Goal: Task Accomplishment & Management: Complete application form

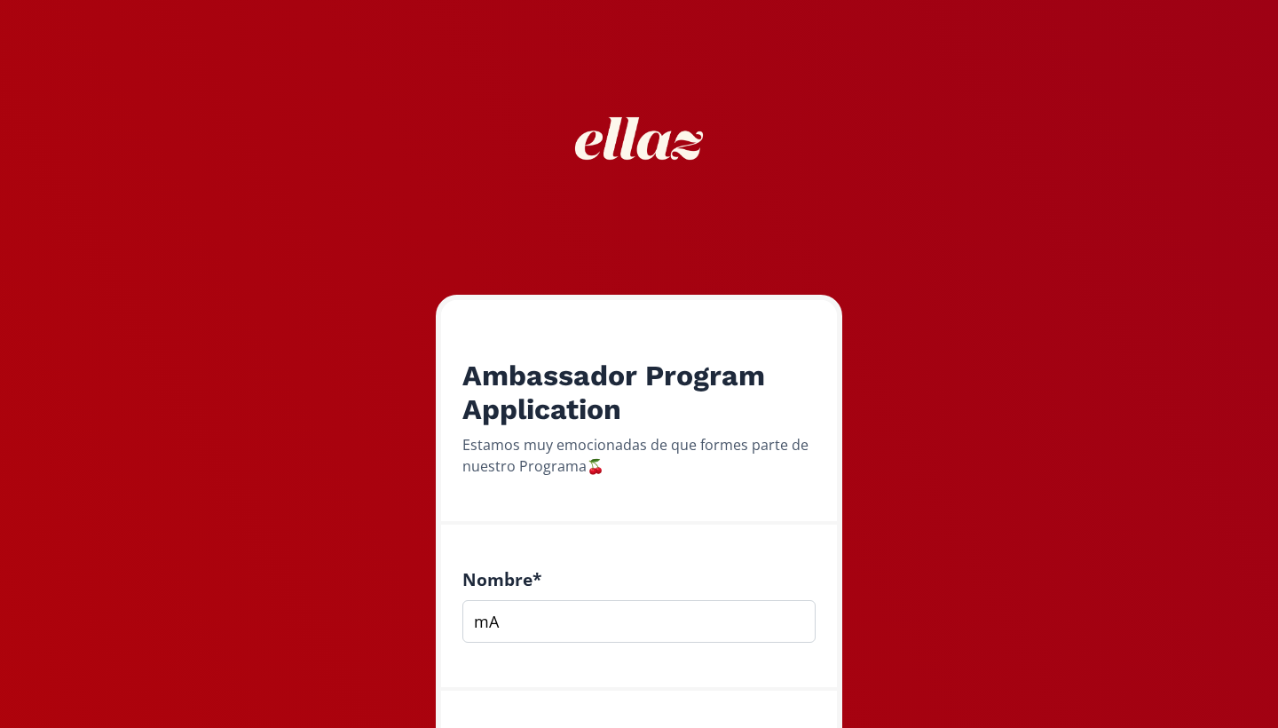
type input "m"
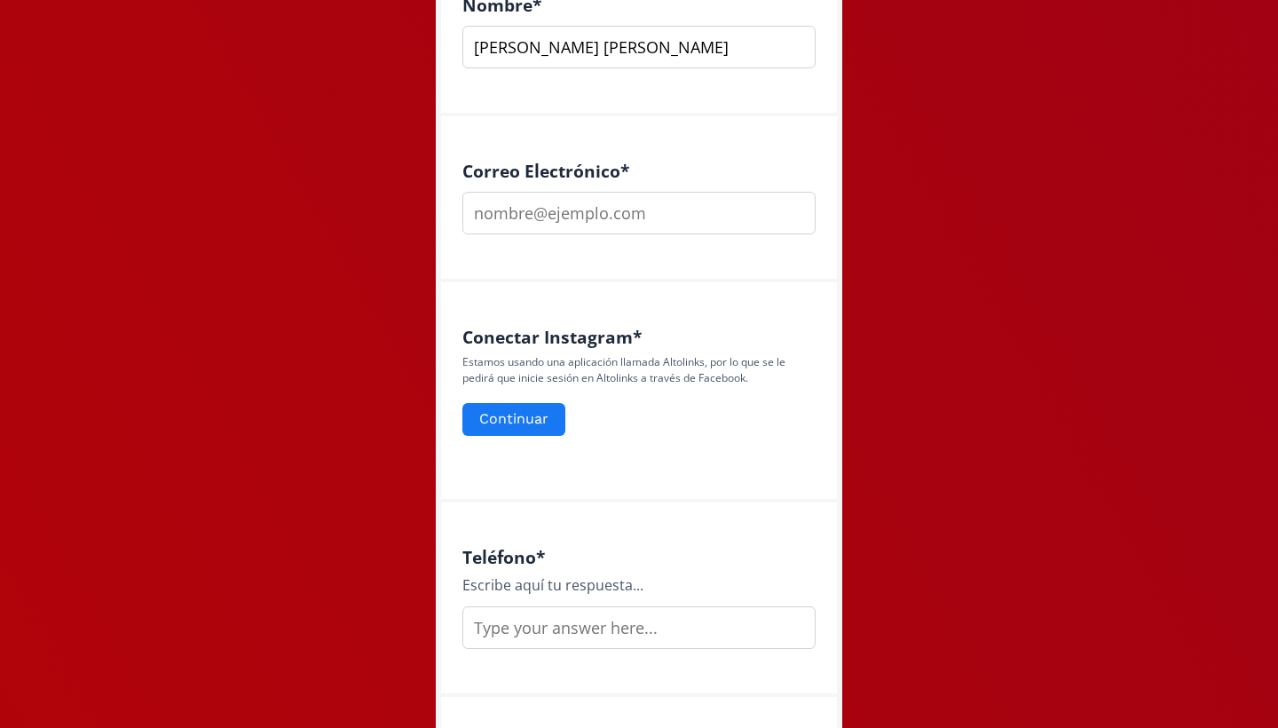
scroll to position [574, 0]
type input "Maria Guadalupe Pizzuto Collado"
type input "[EMAIL_ADDRESS][DOMAIN_NAME]"
click at [532, 421] on button "Continuar" at bounding box center [514, 419] width 108 height 38
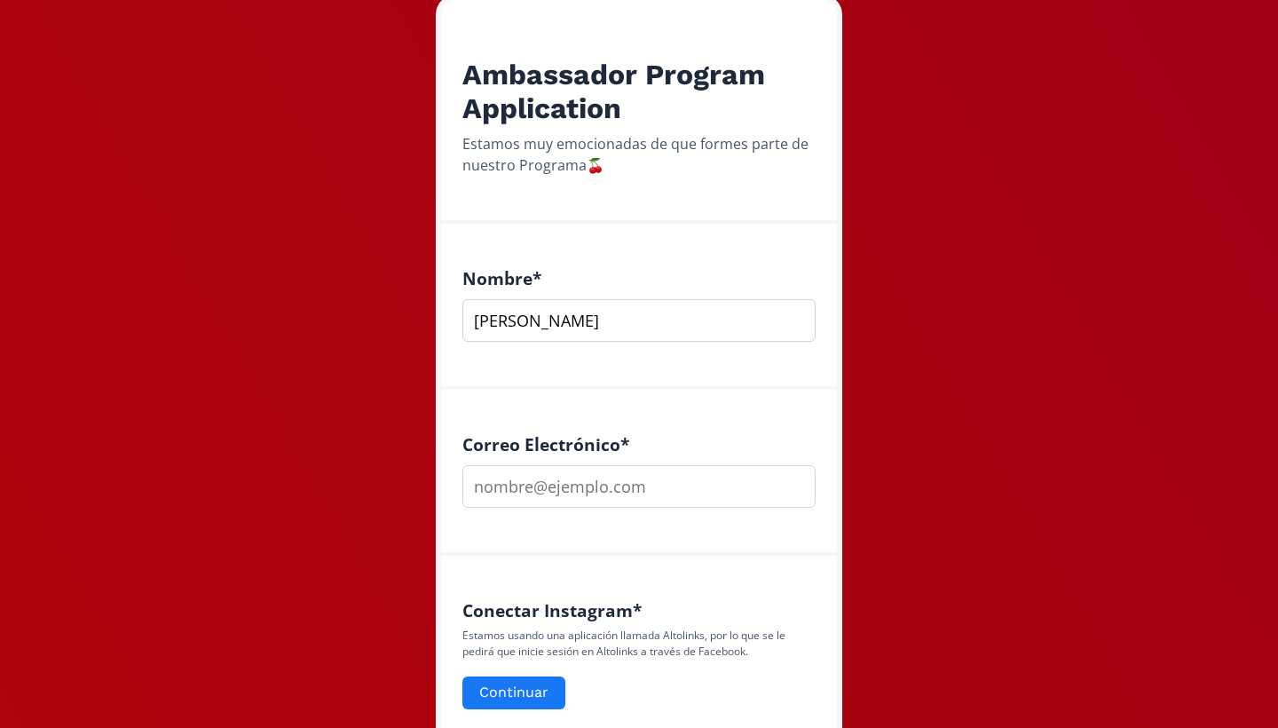
scroll to position [327, 0]
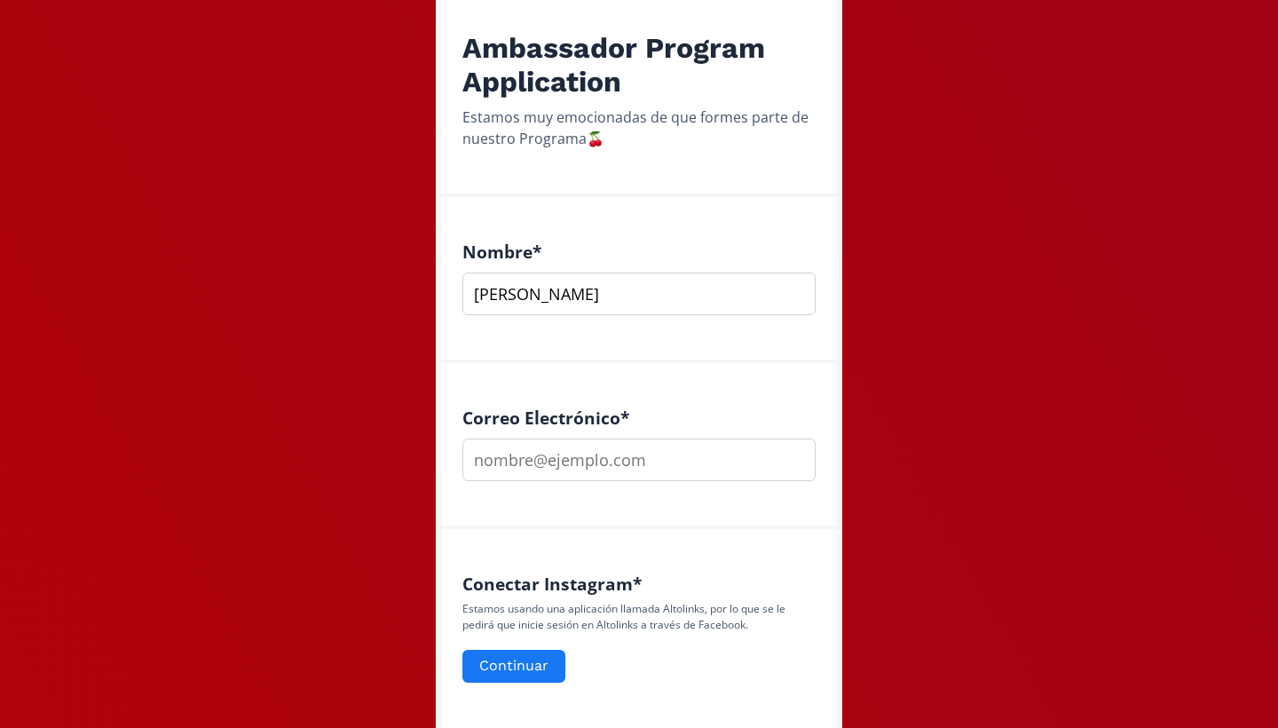
type input "Maria Guadalupe Pizzuto Collado"
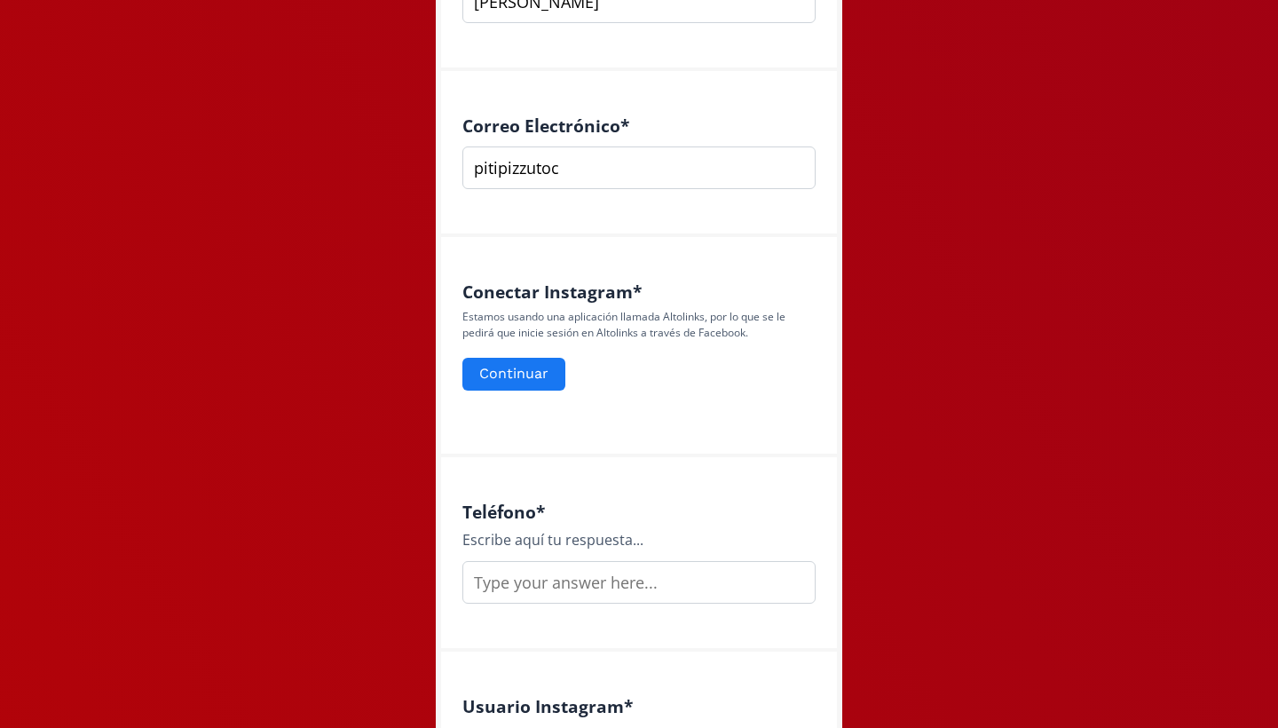
scroll to position [653, 0]
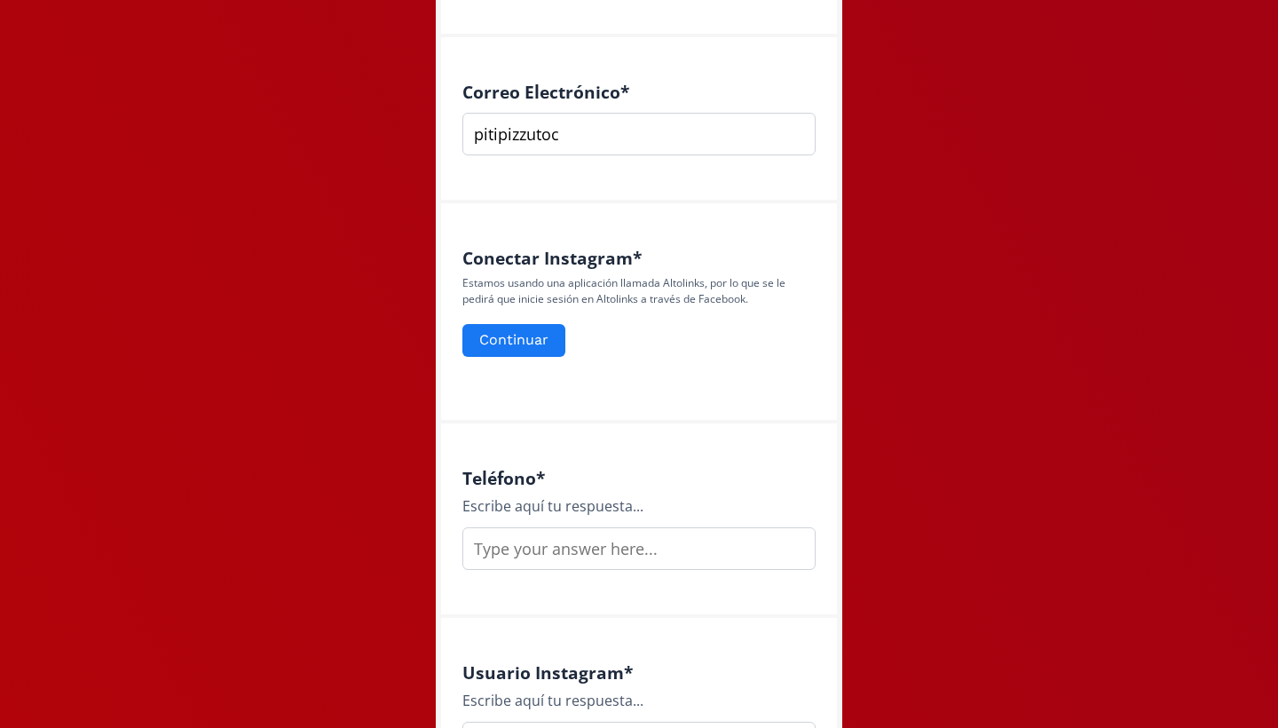
type input "pitipizzutoc"
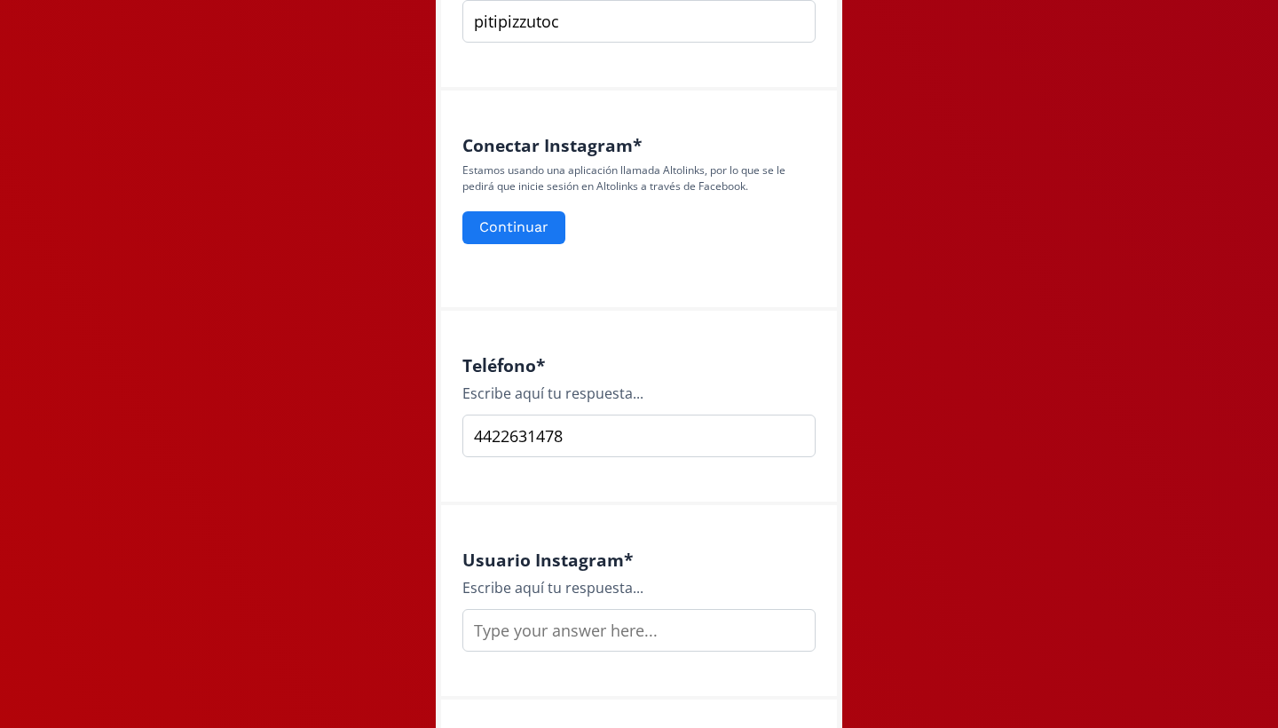
scroll to position [788, 0]
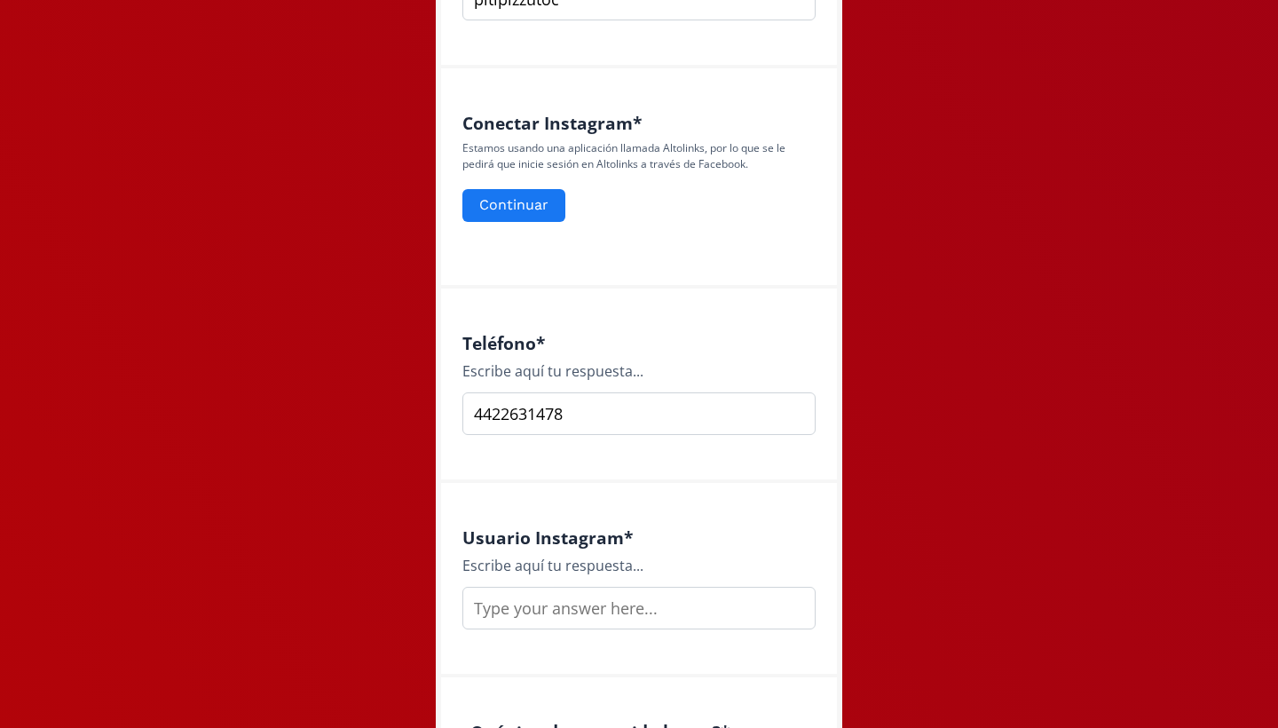
type input "4422631478"
click at [509, 603] on input "text" at bounding box center [638, 608] width 353 height 43
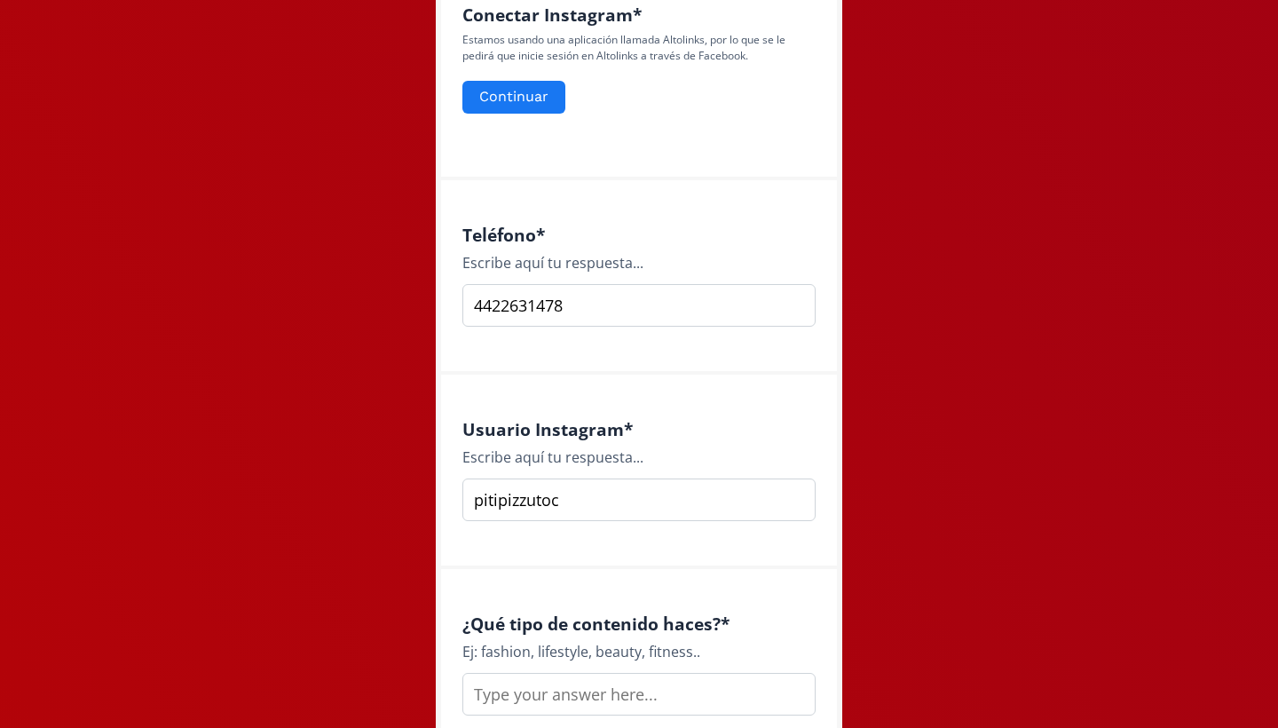
scroll to position [916, 0]
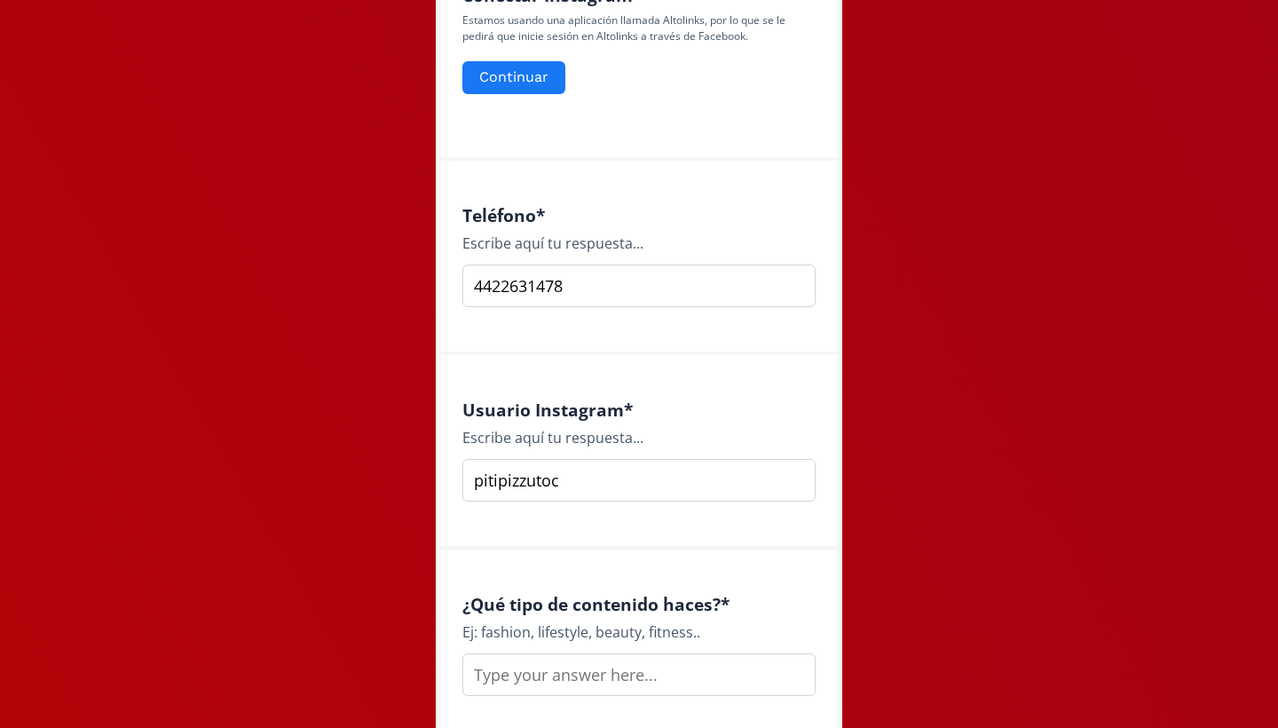
type input "pitipizzutoc"
click at [511, 670] on input "text" at bounding box center [638, 674] width 353 height 43
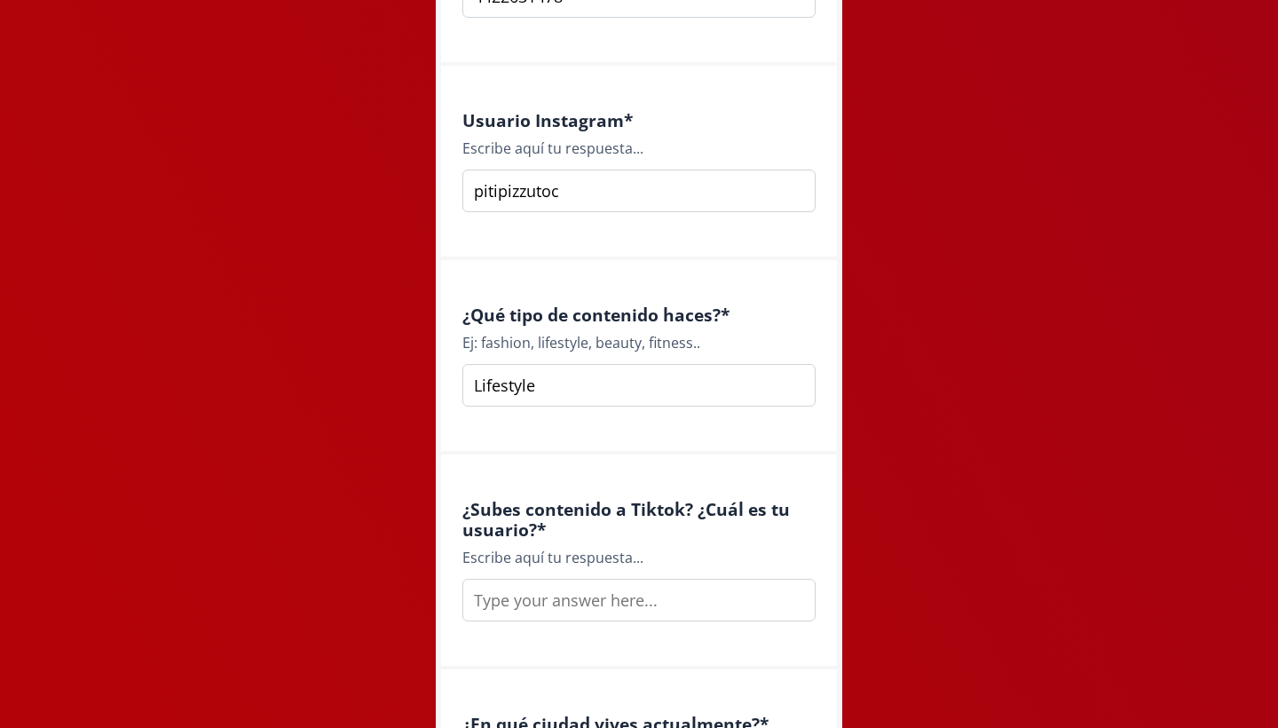
scroll to position [1233, 0]
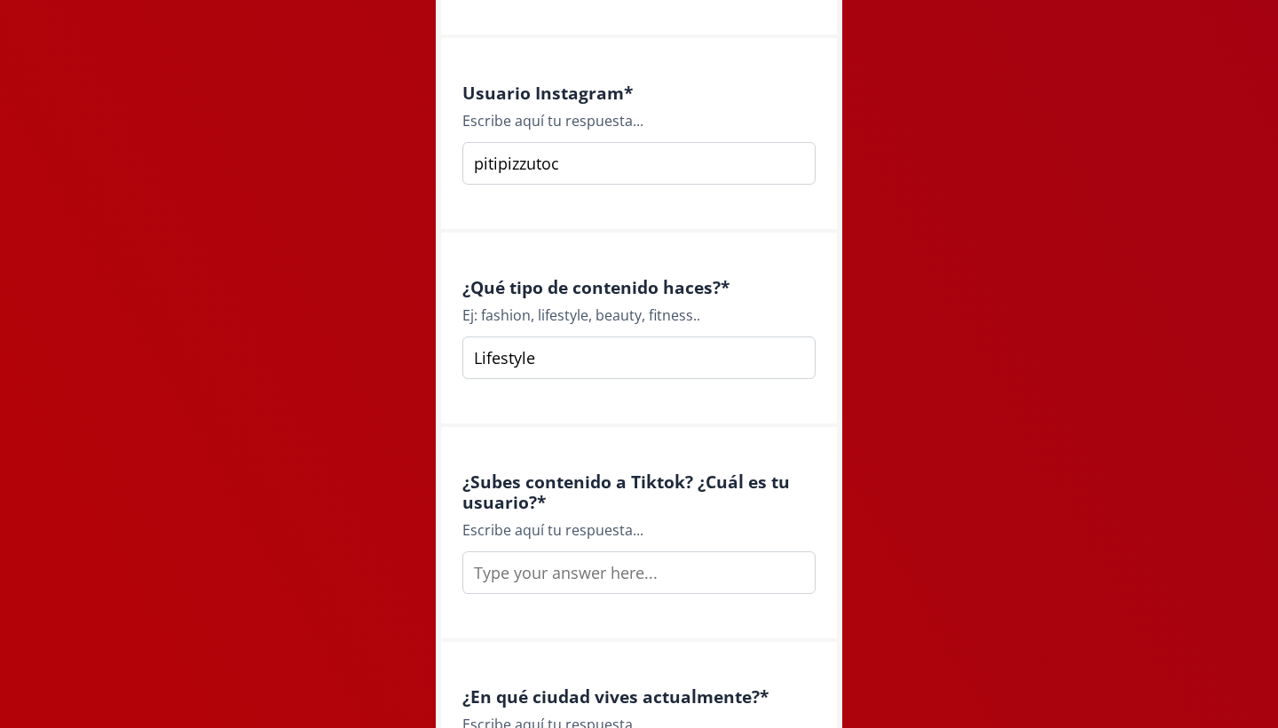
type input "Lifestyle"
click at [529, 565] on input "text" at bounding box center [638, 572] width 353 height 43
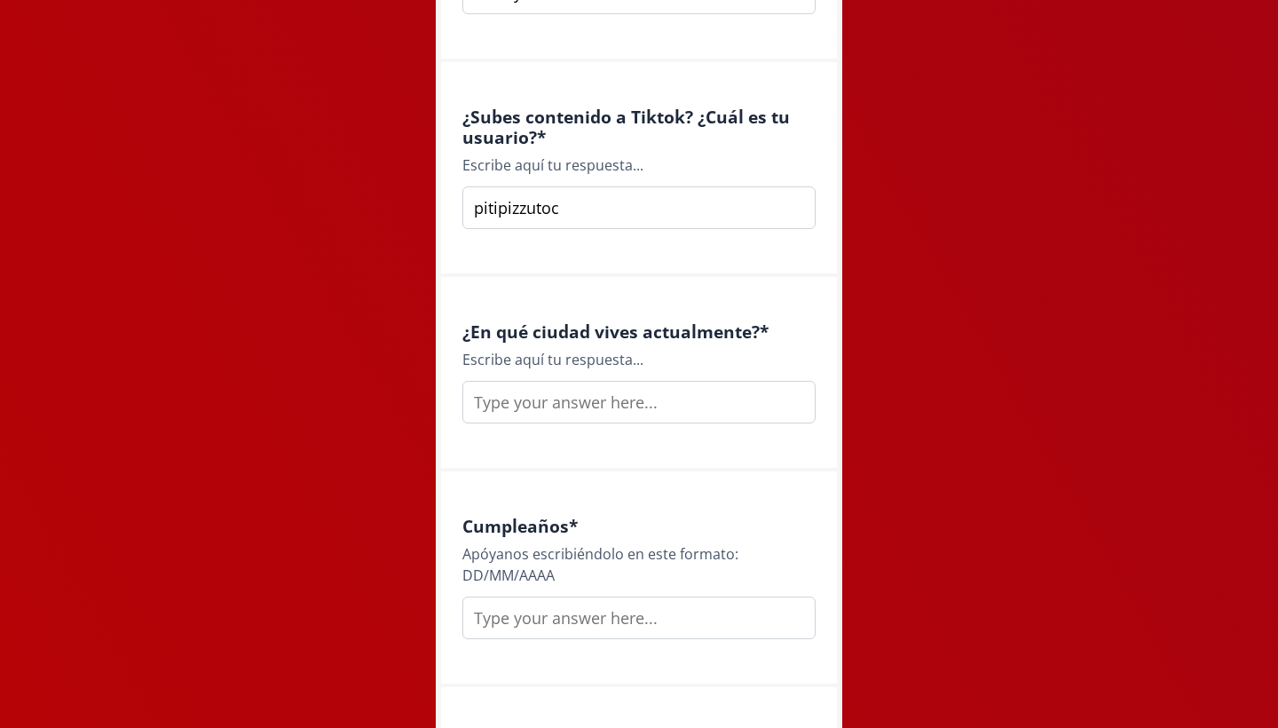
scroll to position [1607, 0]
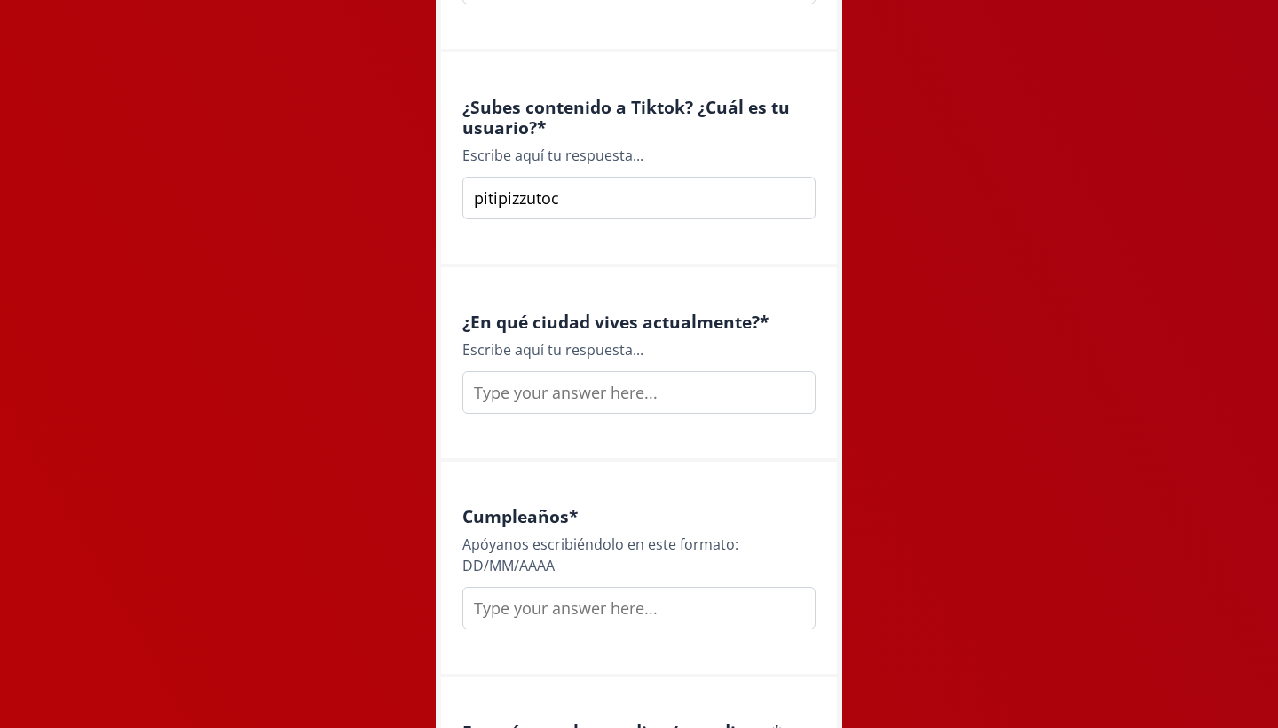
type input "pitipizzutoc"
type input "Queretaro"
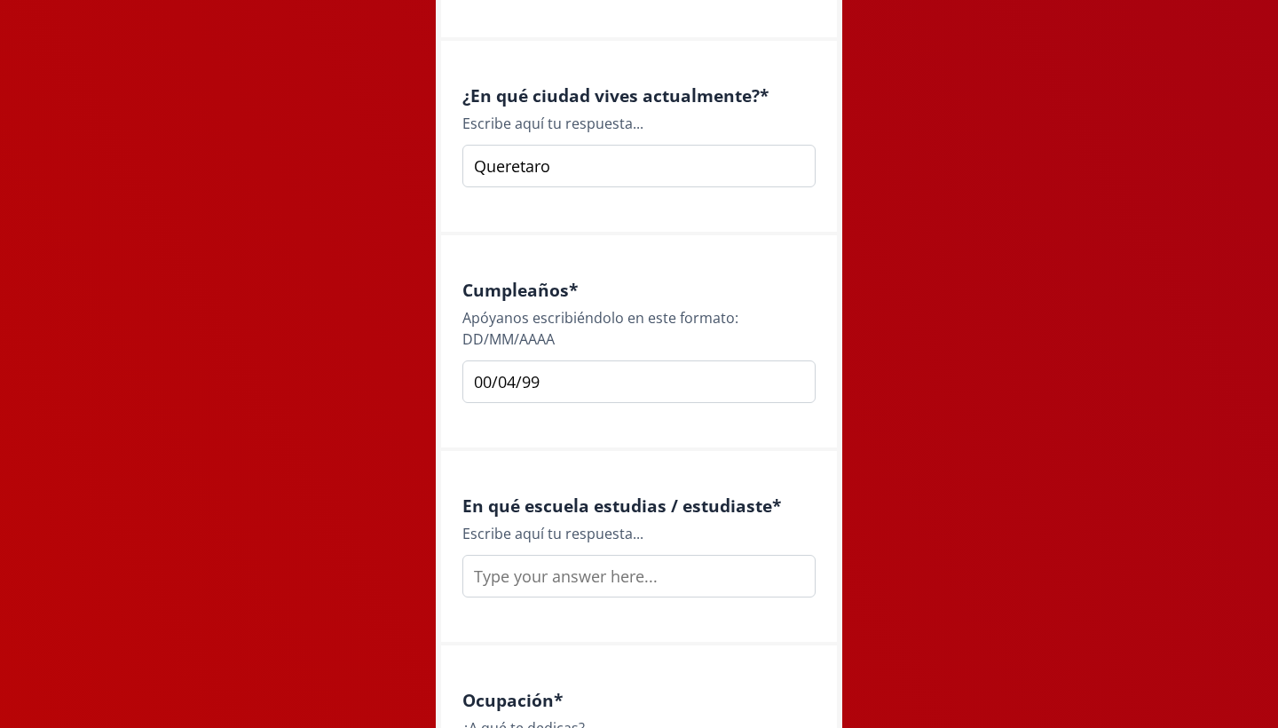
scroll to position [1877, 0]
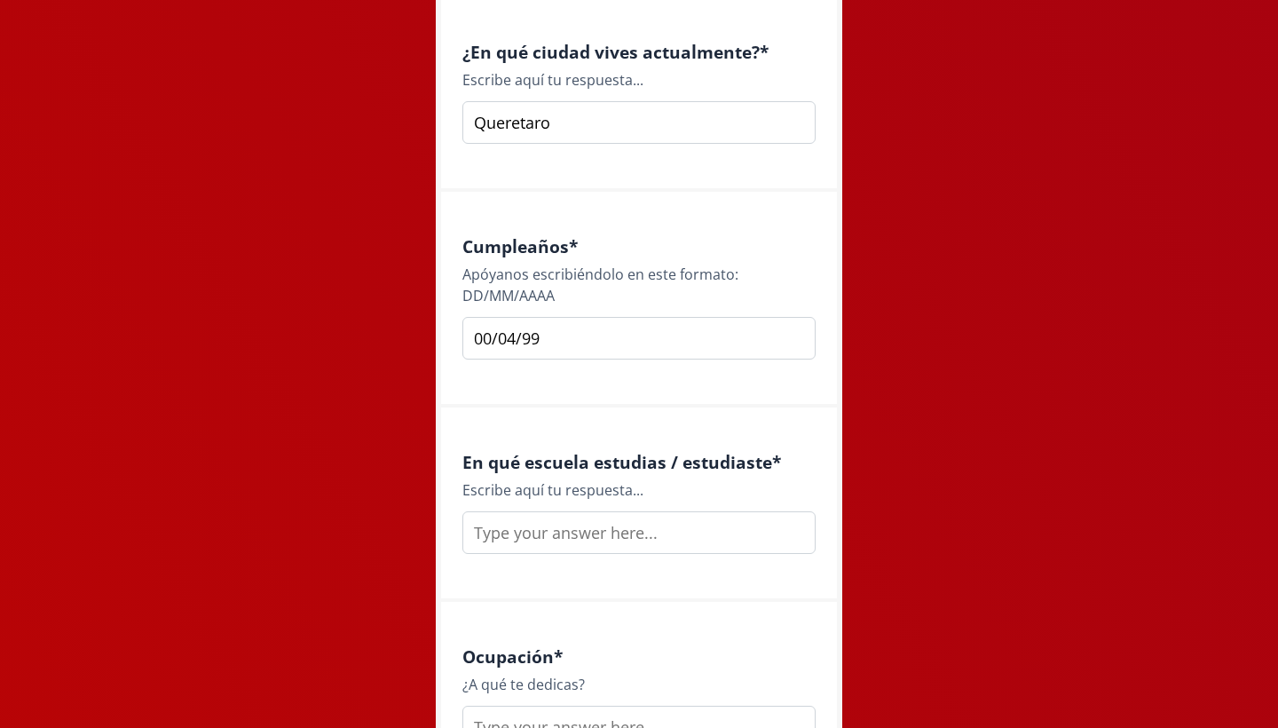
type input "00/04/99"
click at [515, 536] on input "text" at bounding box center [638, 532] width 353 height 43
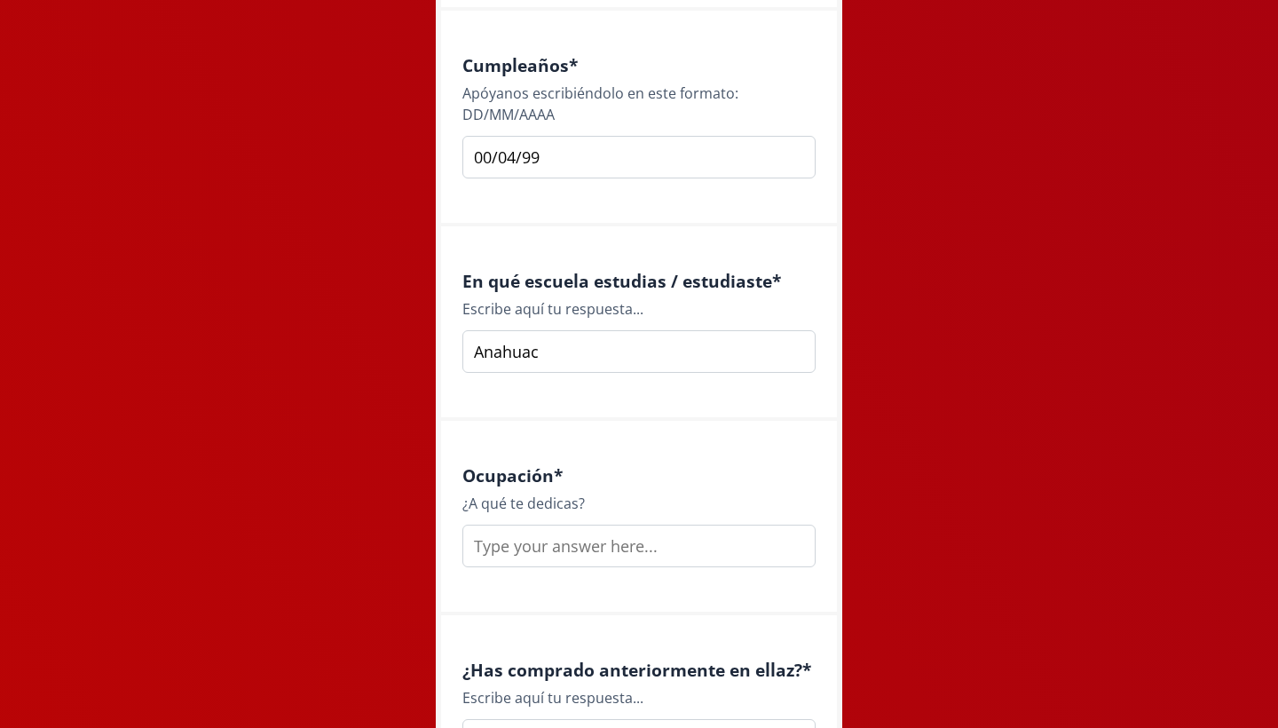
scroll to position [2063, 0]
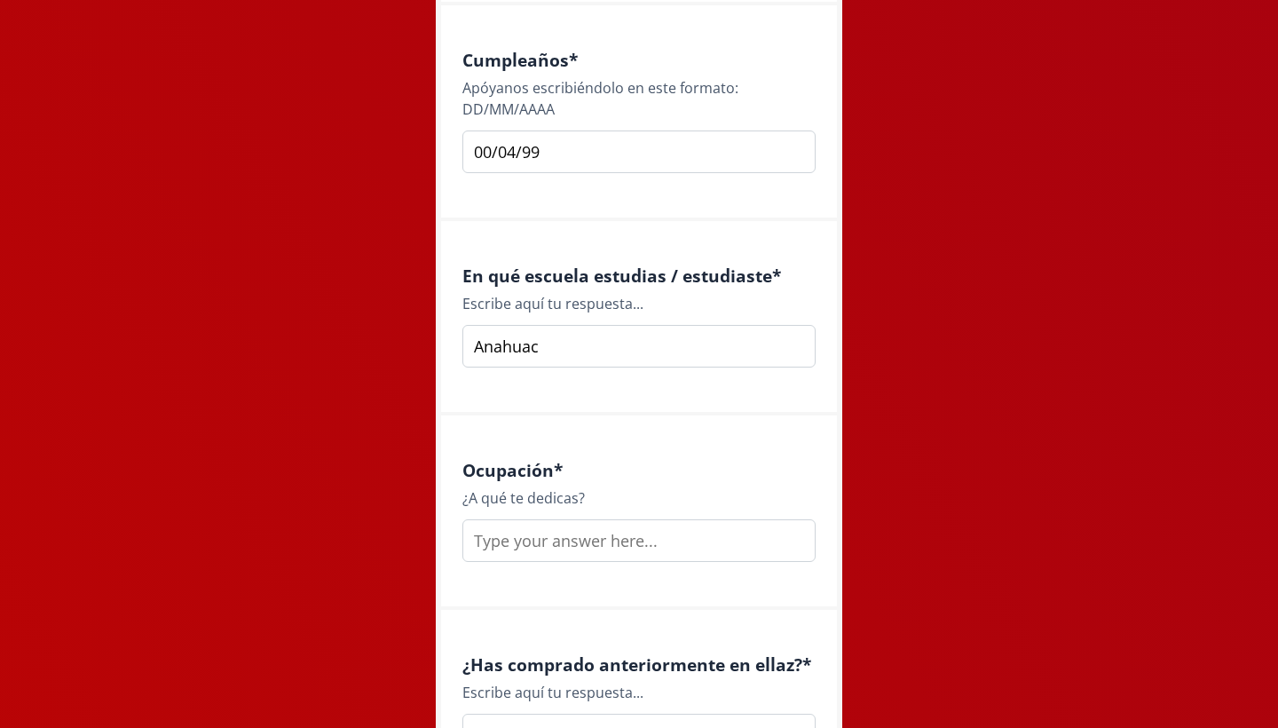
type input "Anahuac"
click at [510, 527] on input "text" at bounding box center [638, 540] width 353 height 43
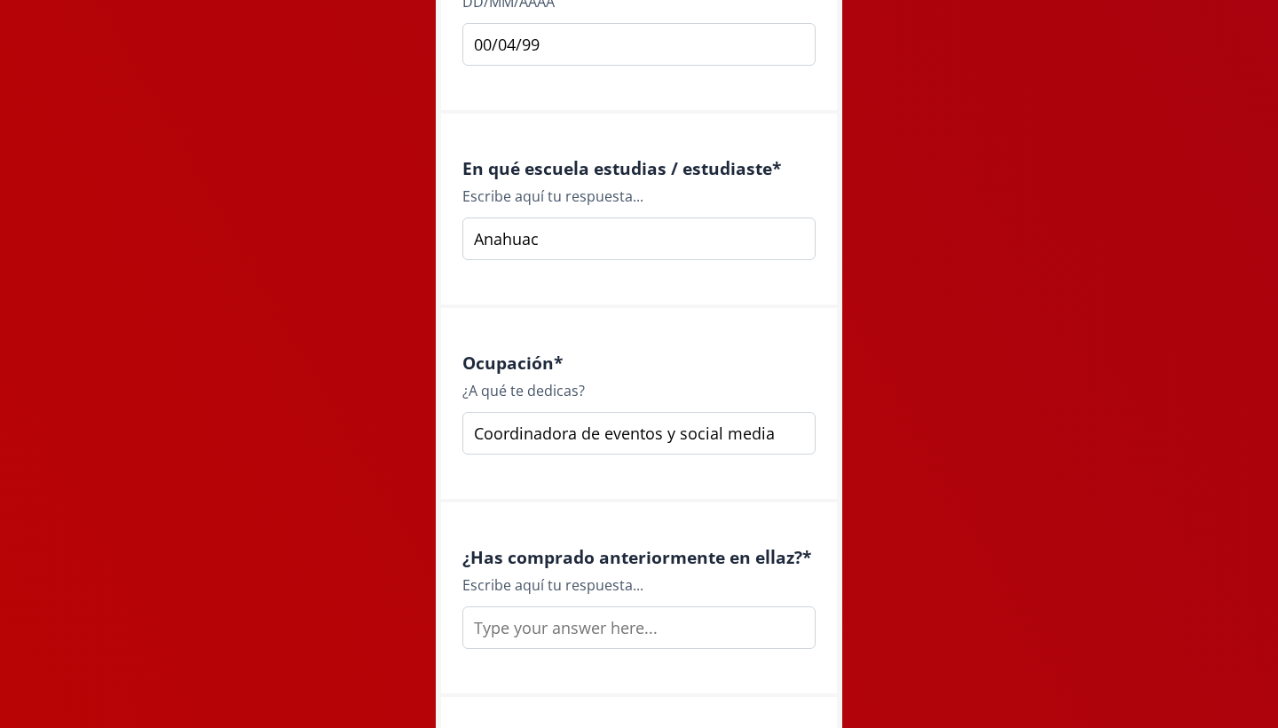
scroll to position [2204, 0]
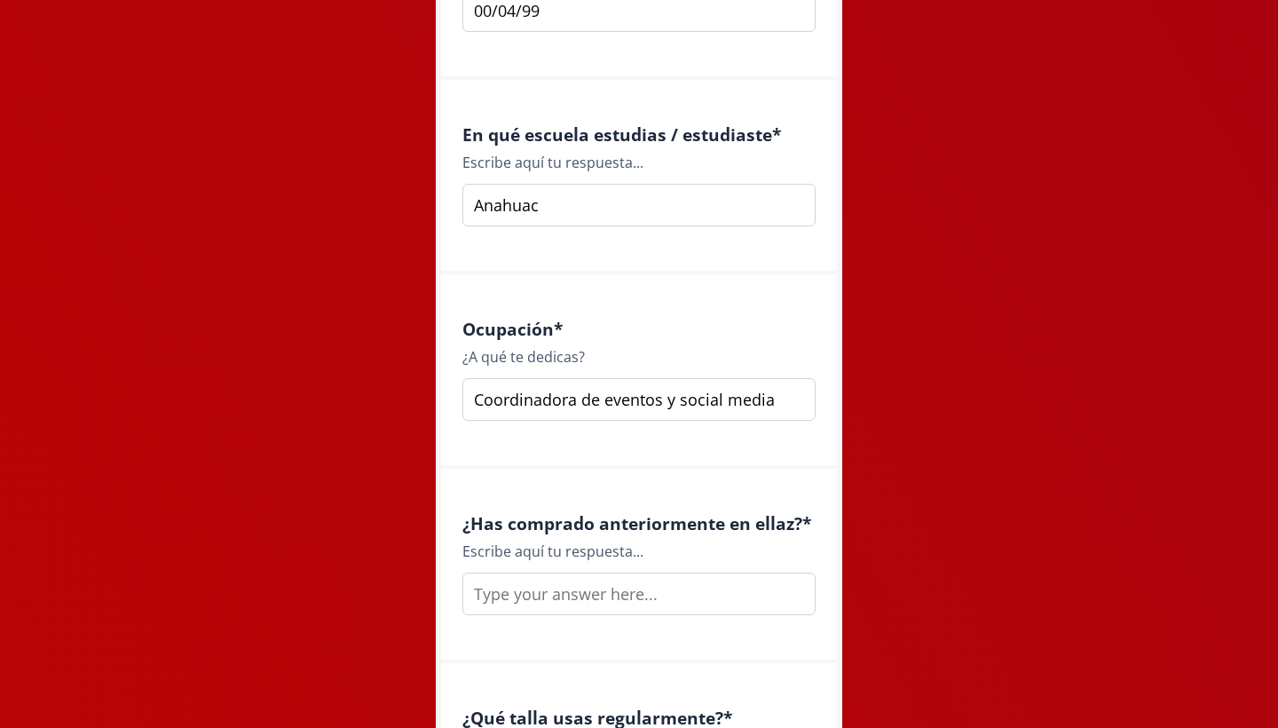
type input "Coordinadora de eventos y social media"
click at [500, 597] on input "text" at bounding box center [638, 593] width 353 height 43
type input "s"
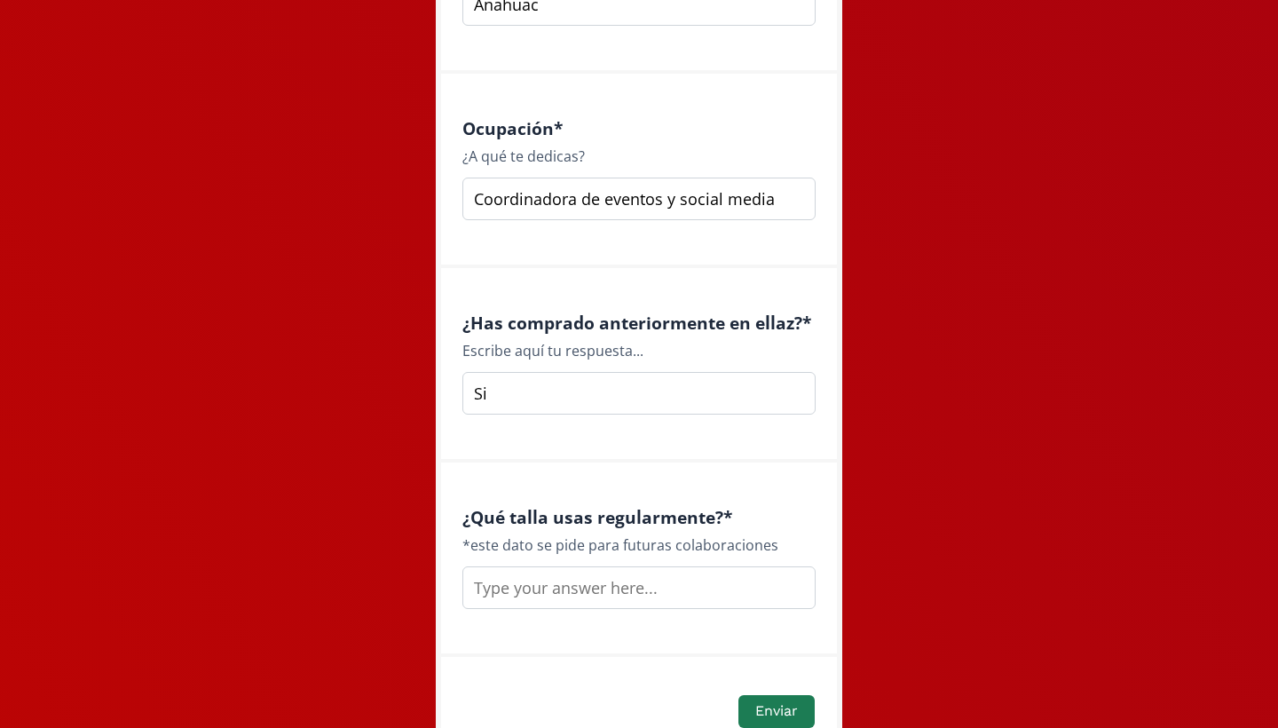
scroll to position [2407, 0]
type input "Si"
click at [516, 568] on input "text" at bounding box center [638, 584] width 353 height 43
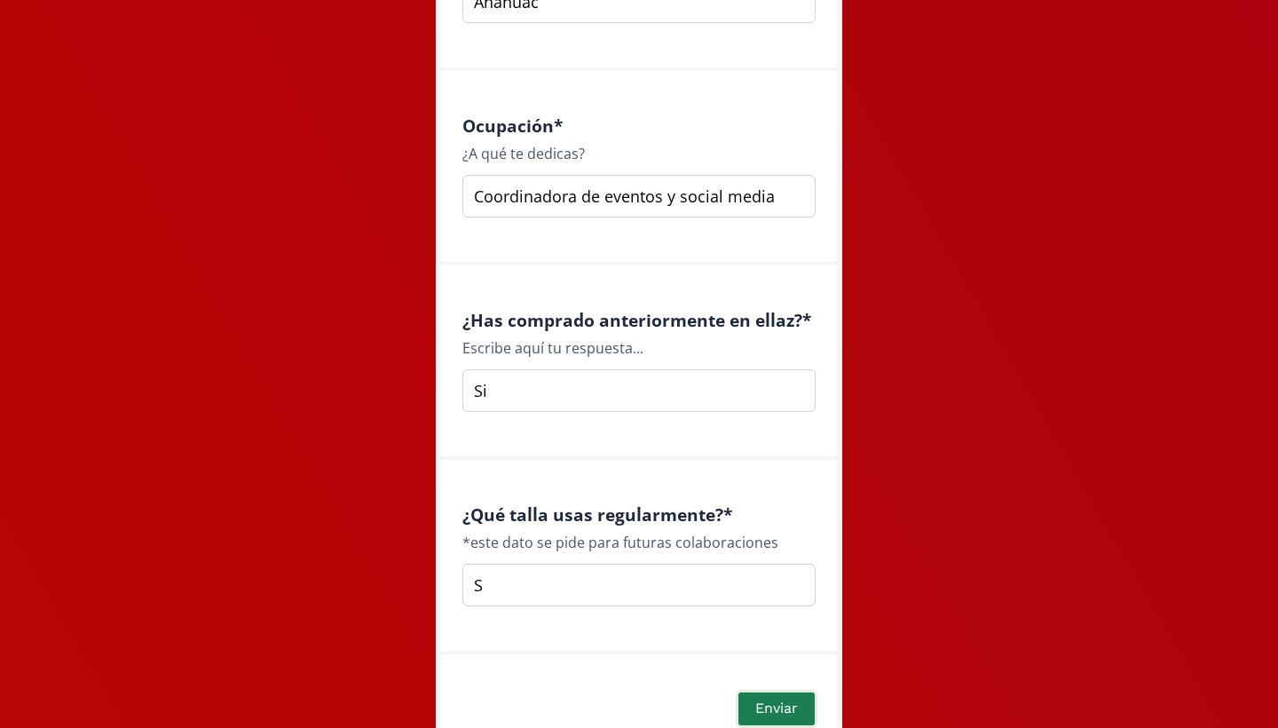
type input "S"
click at [768, 695] on button "Enviar" at bounding box center [777, 708] width 82 height 38
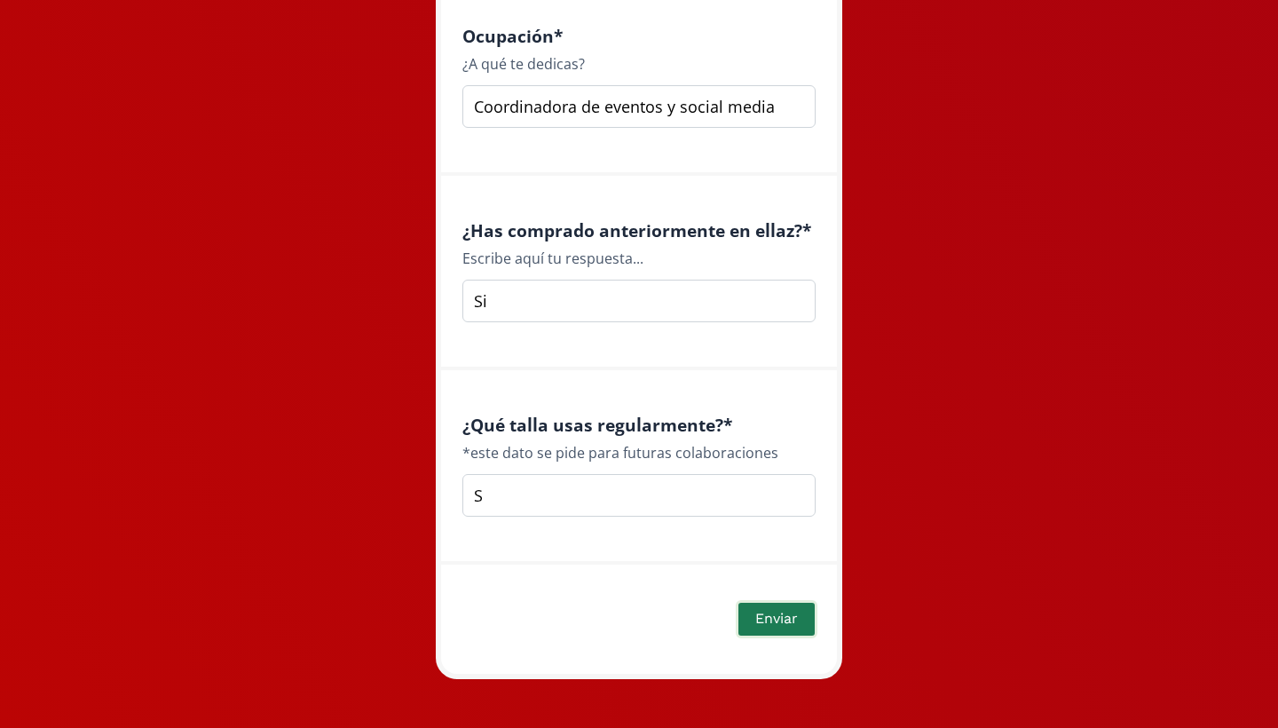
type input "[EMAIL_ADDRESS][DOMAIN_NAME]"
click at [787, 613] on button "Enviar" at bounding box center [777, 619] width 82 height 38
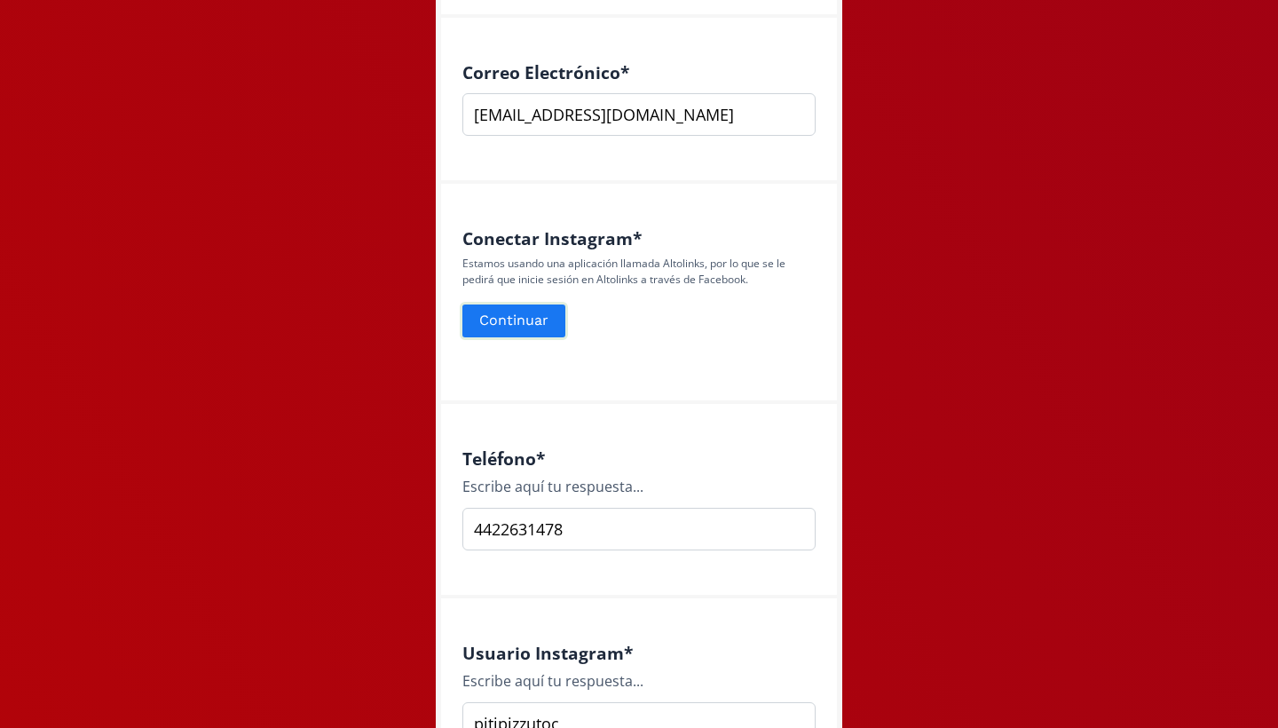
click at [531, 312] on button "Continuar" at bounding box center [514, 321] width 108 height 38
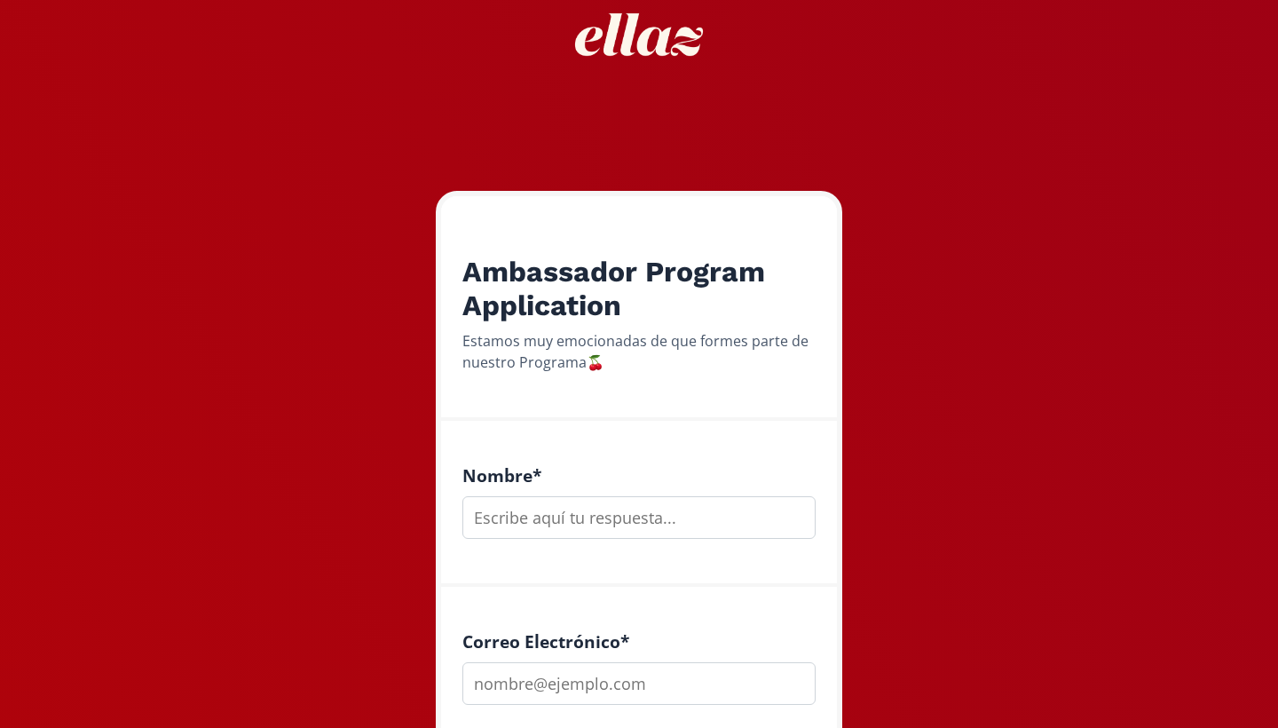
scroll to position [187, 0]
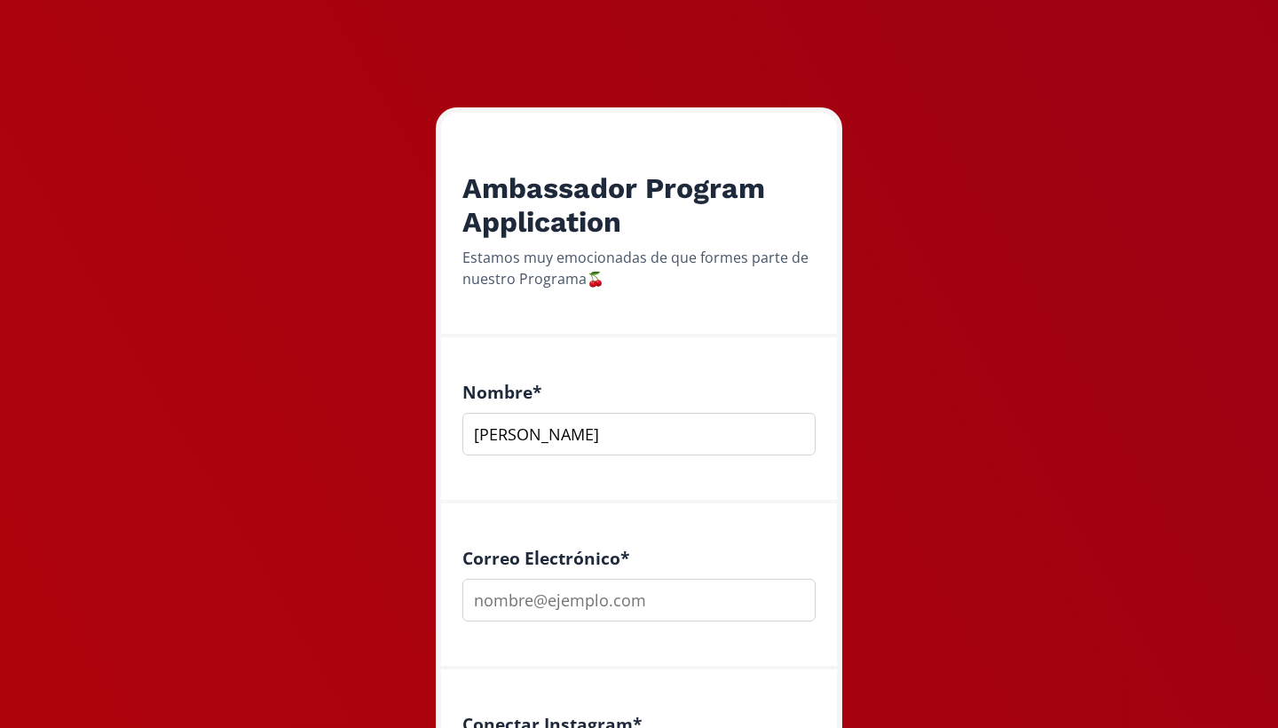
type input "[PERSON_NAME]"
type input "[EMAIL_ADDRESS][DOMAIN_NAME]"
drag, startPoint x: 521, startPoint y: 431, endPoint x: 409, endPoint y: 419, distance: 112.5
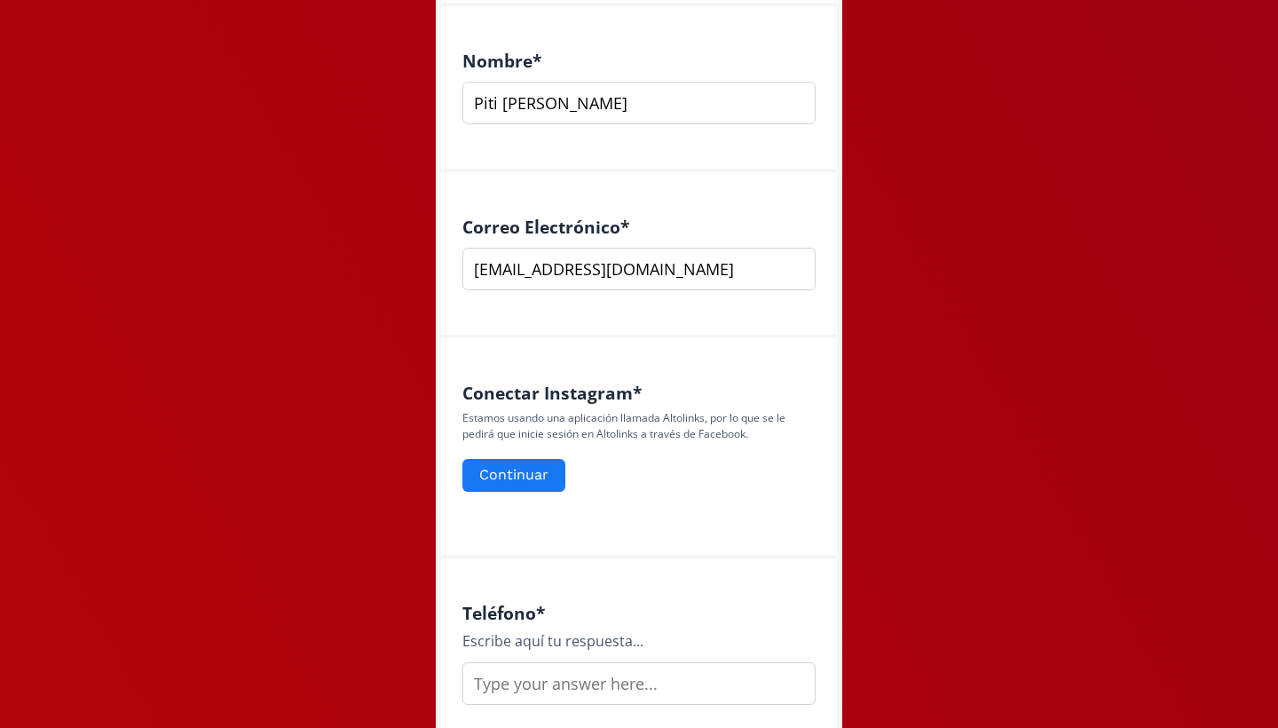
scroll to position [587, 0]
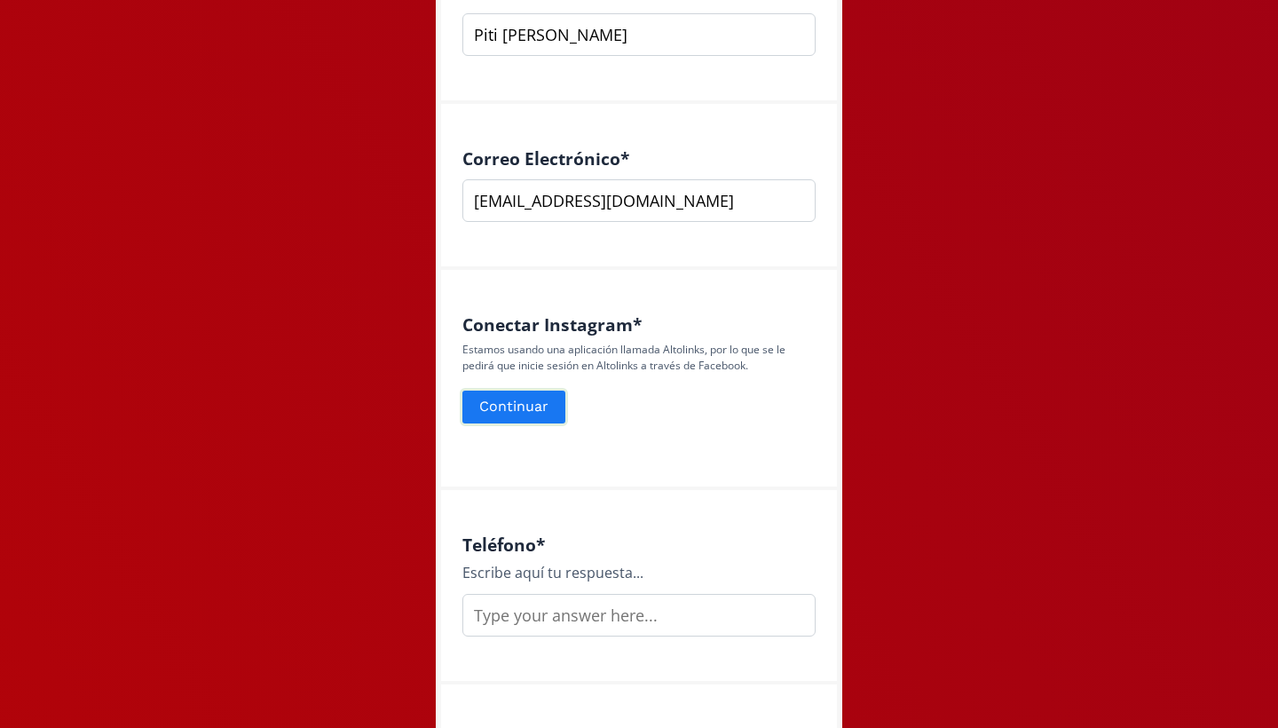
type input "Piti [PERSON_NAME]"
click at [529, 410] on button "Continuar" at bounding box center [514, 407] width 108 height 38
